Goal: Information Seeking & Learning: Check status

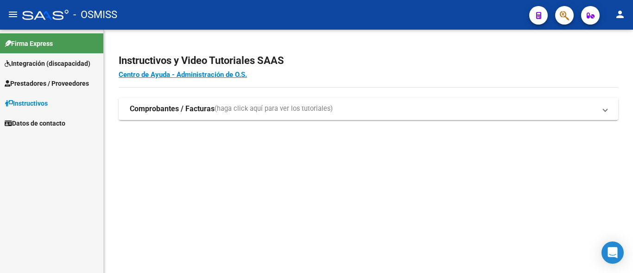
click at [38, 84] on span "Prestadores / Proveedores" at bounding box center [47, 83] width 84 height 10
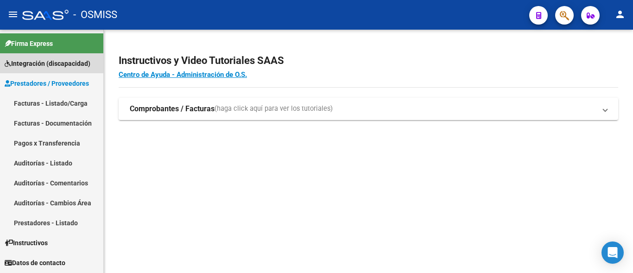
click at [55, 67] on span "Integración (discapacidad)" at bounding box center [48, 63] width 86 height 10
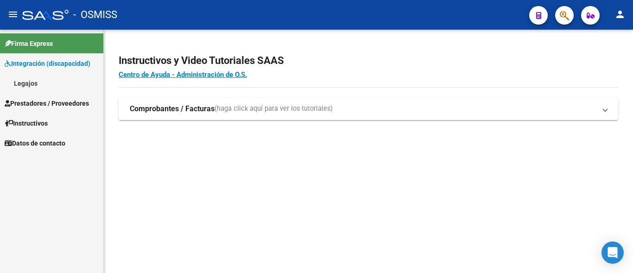
click at [53, 78] on link "Legajos" at bounding box center [51, 83] width 103 height 20
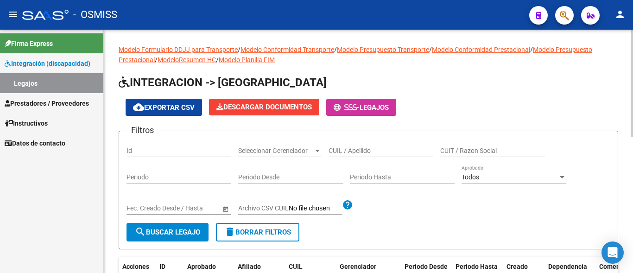
click at [374, 148] on input "CUIL / Apellido" at bounding box center [381, 151] width 105 height 8
type input "[PERSON_NAME]"
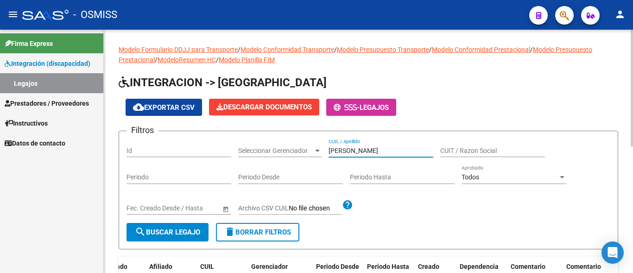
drag, startPoint x: 390, startPoint y: 153, endPoint x: 294, endPoint y: 150, distance: 95.6
click at [329, 150] on input "[PERSON_NAME]" at bounding box center [381, 151] width 105 height 8
click at [62, 82] on link "Legajos" at bounding box center [51, 83] width 103 height 20
